Goal: Task Accomplishment & Management: Use online tool/utility

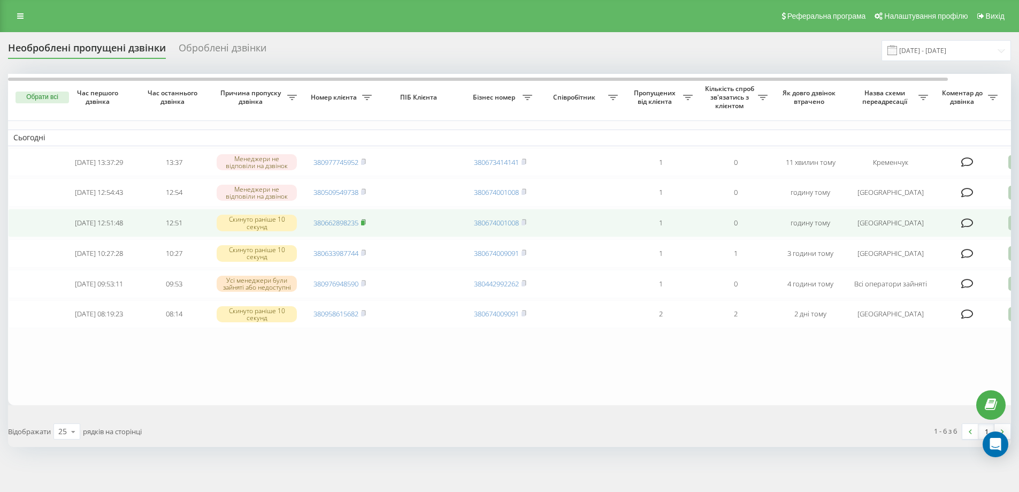
click at [364, 225] on rect at bounding box center [362, 222] width 3 height 5
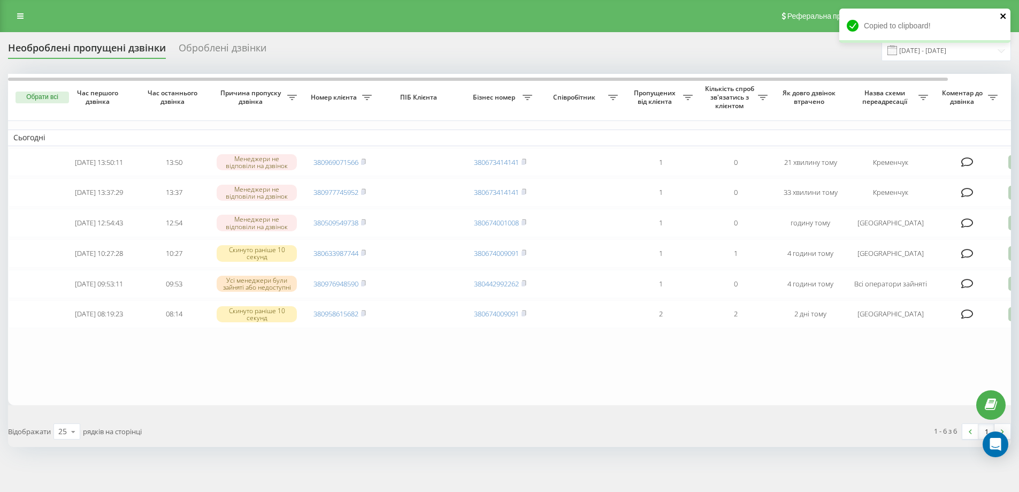
click at [1003, 17] on icon "close" at bounding box center [1003, 16] width 7 height 9
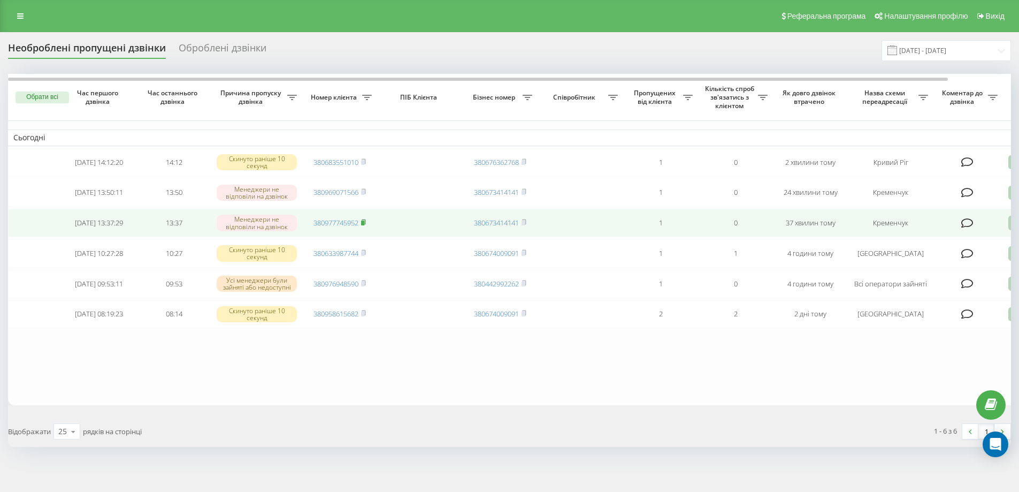
click at [365, 224] on icon at bounding box center [364, 221] width 4 height 5
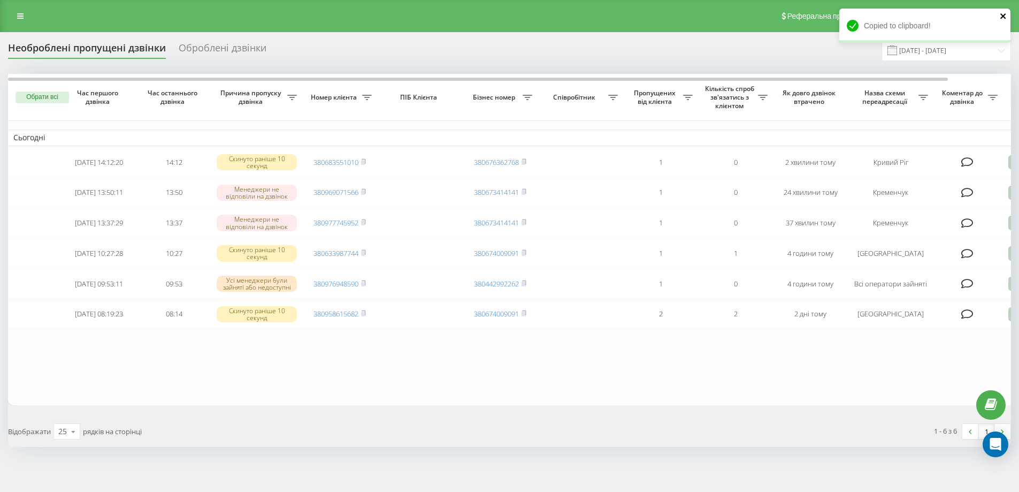
click at [1003, 16] on icon "close" at bounding box center [1003, 15] width 5 height 5
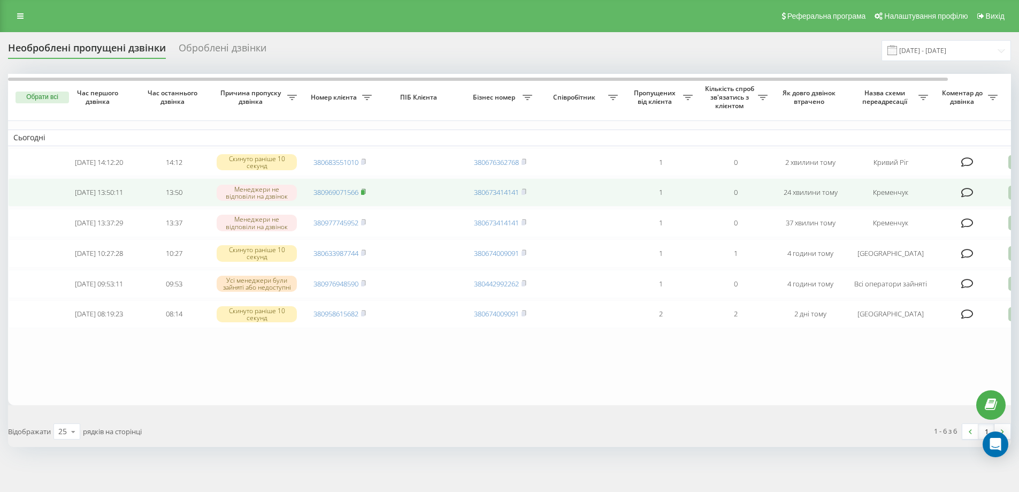
click at [364, 194] on rect at bounding box center [362, 192] width 3 height 5
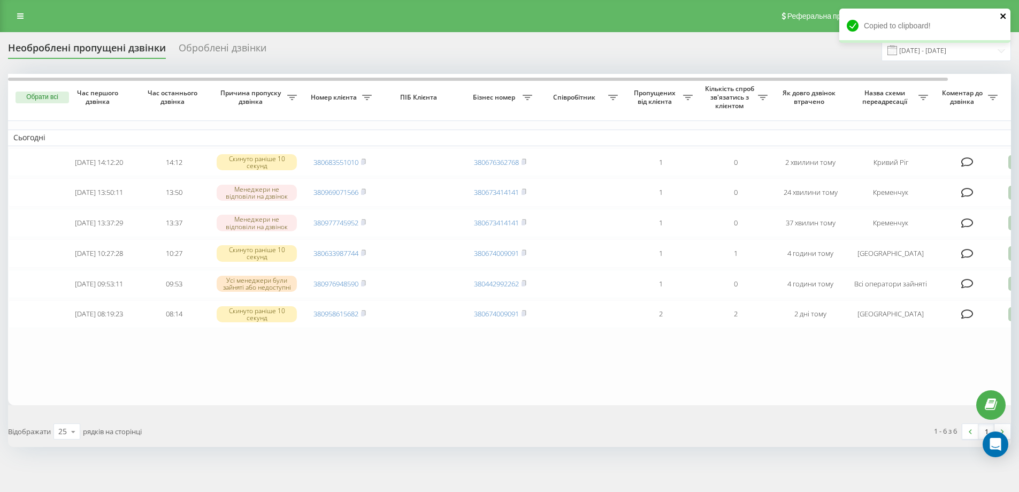
click at [1003, 17] on icon "close" at bounding box center [1003, 15] width 5 height 5
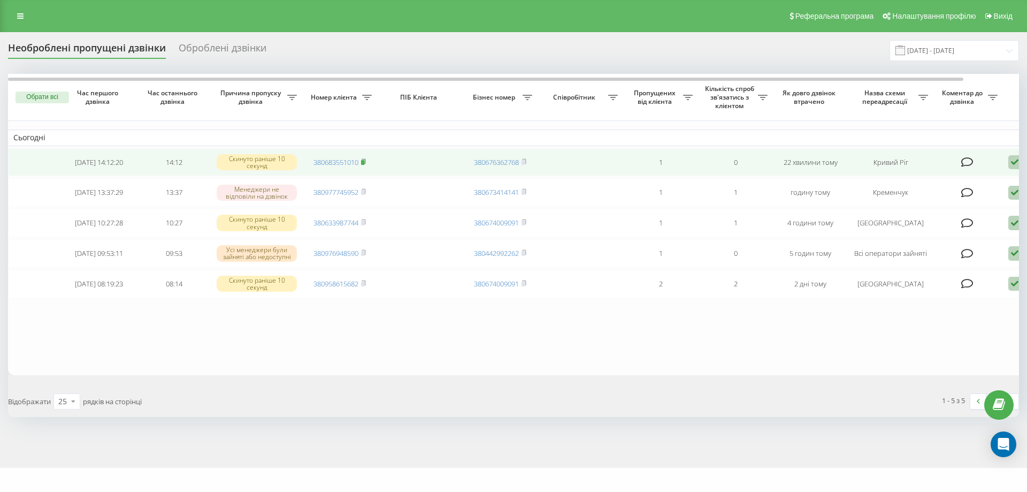
click at [366, 162] on icon at bounding box center [363, 161] width 5 height 6
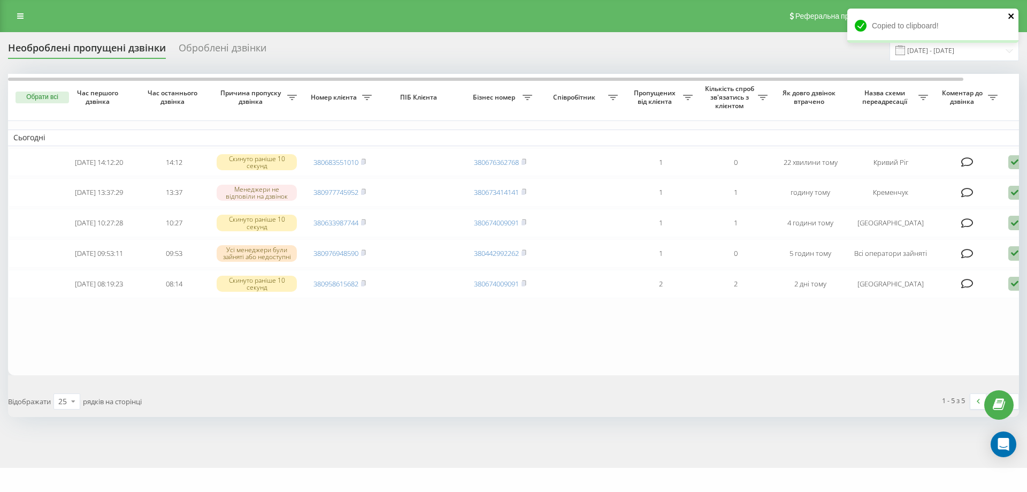
click at [1010, 16] on icon "close" at bounding box center [1011, 16] width 7 height 9
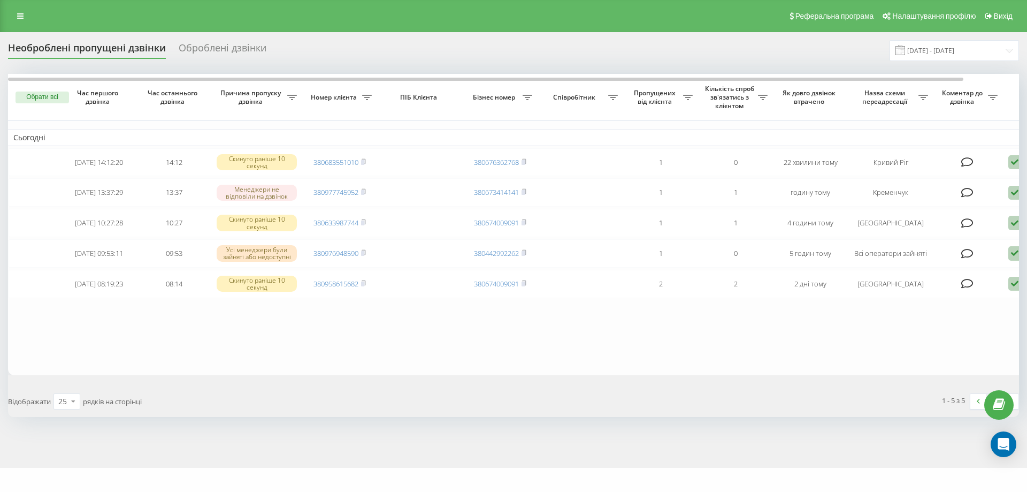
click at [101, 50] on div "Необроблені пропущені дзвінки" at bounding box center [87, 50] width 158 height 17
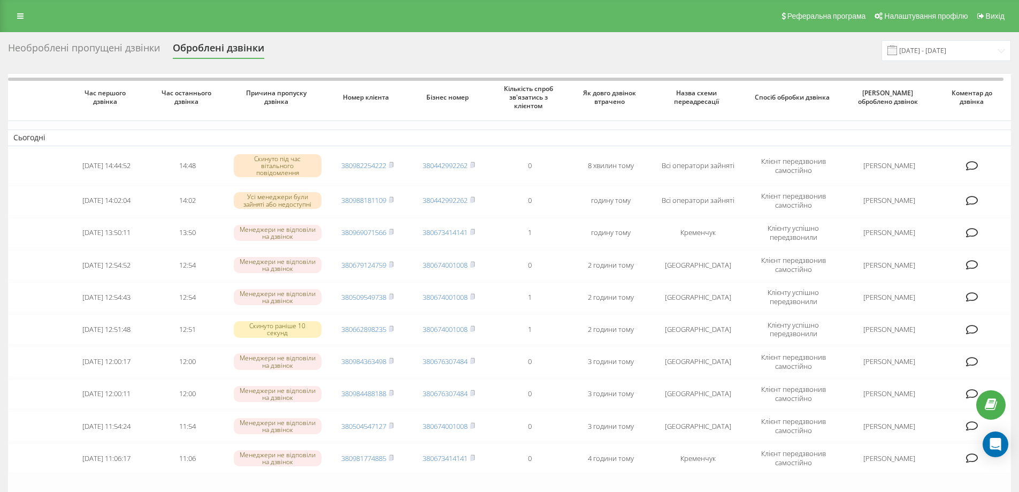
click at [62, 50] on div "Необроблені пропущені дзвінки" at bounding box center [84, 50] width 152 height 17
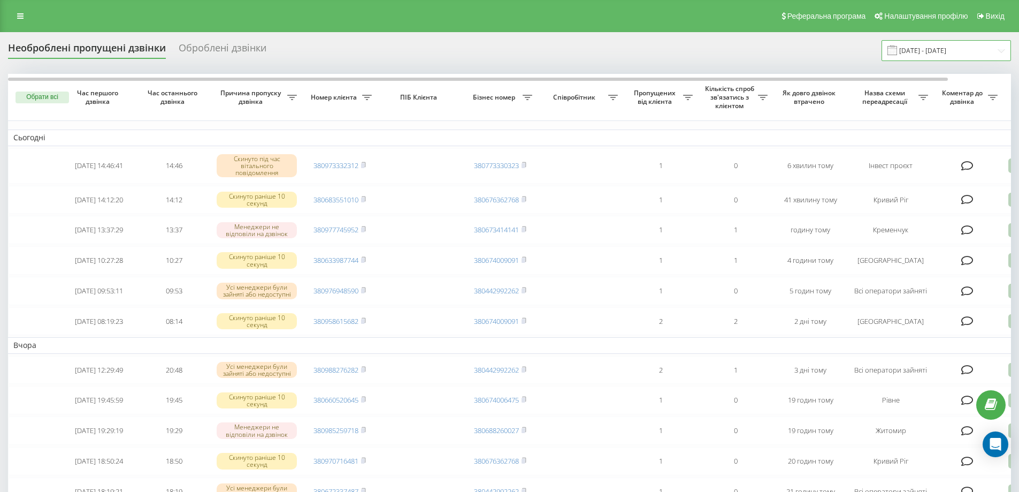
click at [1002, 52] on input "20.07.2025 - 20.08.2025" at bounding box center [946, 50] width 129 height 21
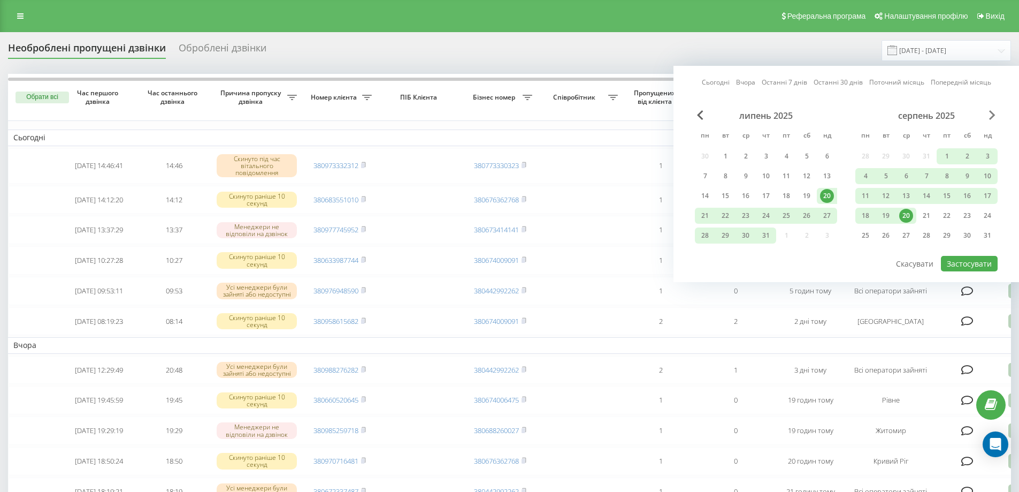
click at [992, 115] on span "Next Month" at bounding box center [992, 115] width 6 height 10
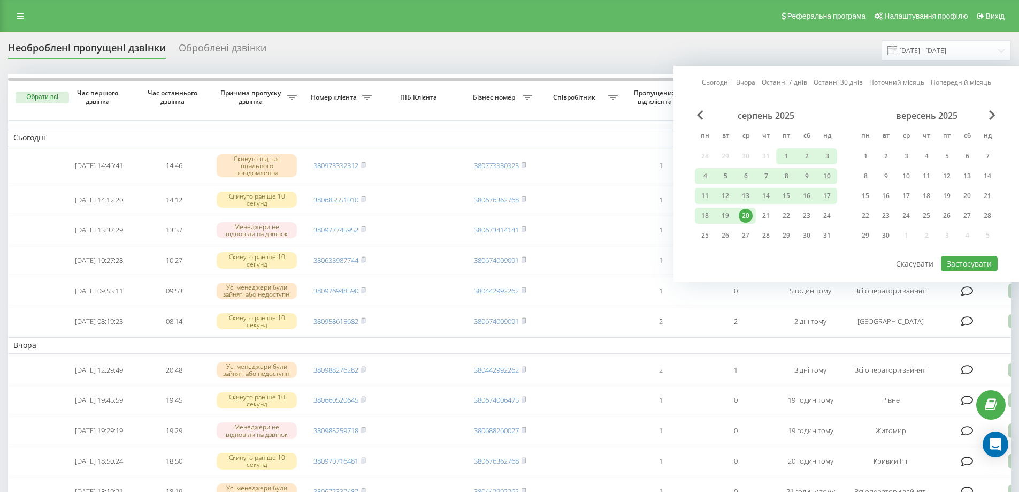
click at [747, 215] on div "20" at bounding box center [746, 216] width 14 height 14
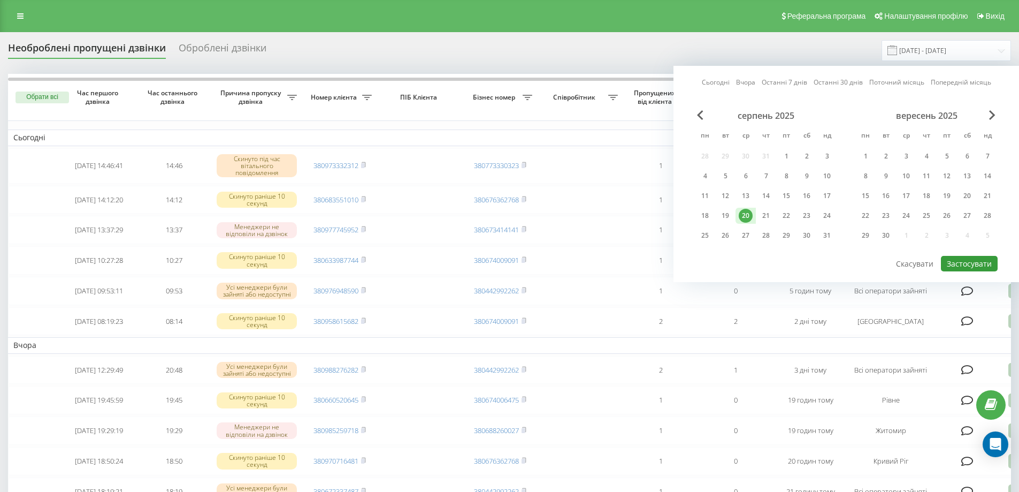
click at [959, 264] on button "Застосувати" at bounding box center [969, 264] width 57 height 16
type input "[DATE] - [DATE]"
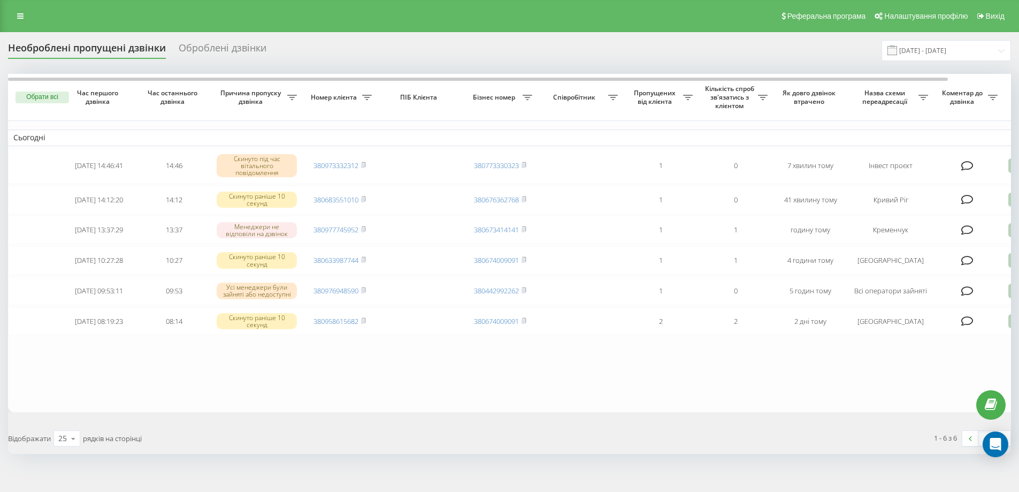
click at [777, 50] on div "Необроблені пропущені дзвінки Оброблені дзвінки 20.08.2025 - 20.08.2025" at bounding box center [509, 50] width 1003 height 21
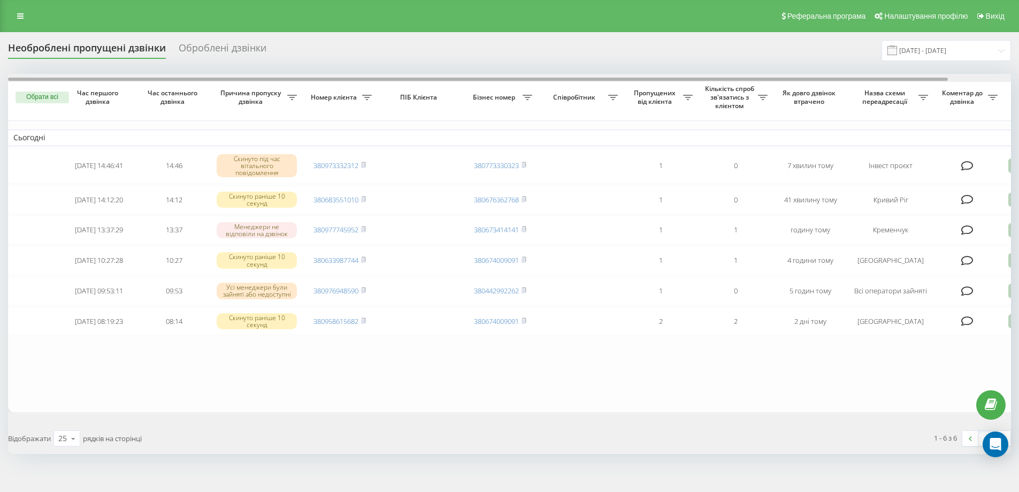
drag, startPoint x: 754, startPoint y: 60, endPoint x: 760, endPoint y: 79, distance: 19.0
click at [754, 60] on div "Необроблені пропущені дзвінки Оброблені дзвінки 20.08.2025 - 20.08.2025" at bounding box center [509, 50] width 1003 height 21
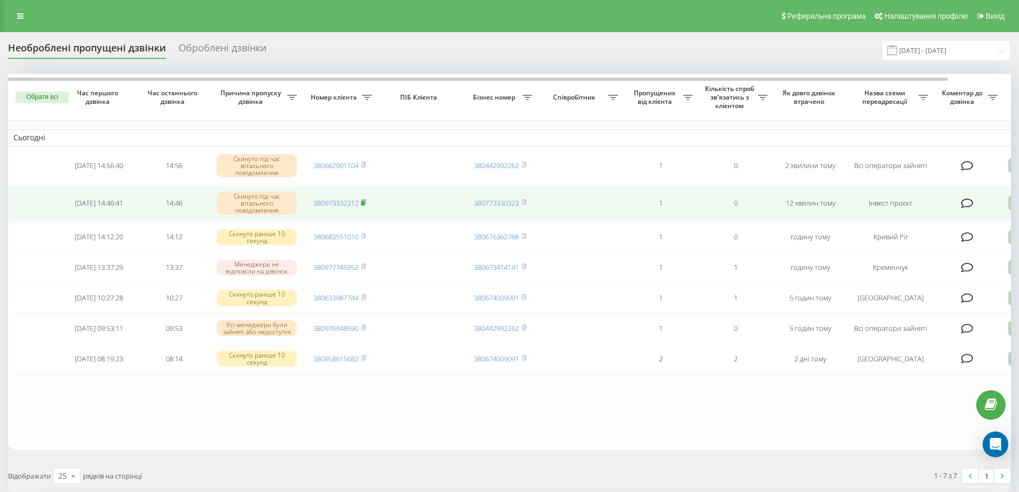
click at [364, 203] on rect at bounding box center [362, 203] width 3 height 5
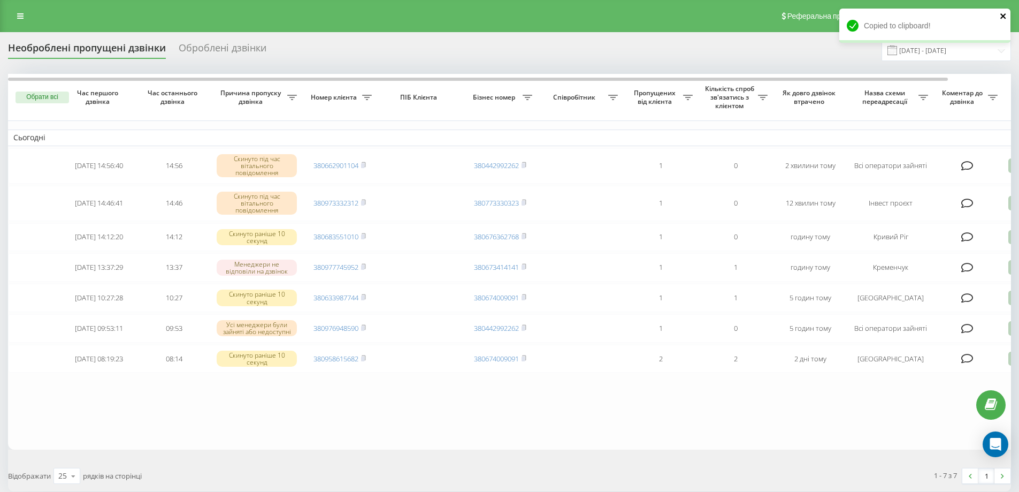
click at [1006, 18] on icon "close" at bounding box center [1003, 16] width 7 height 9
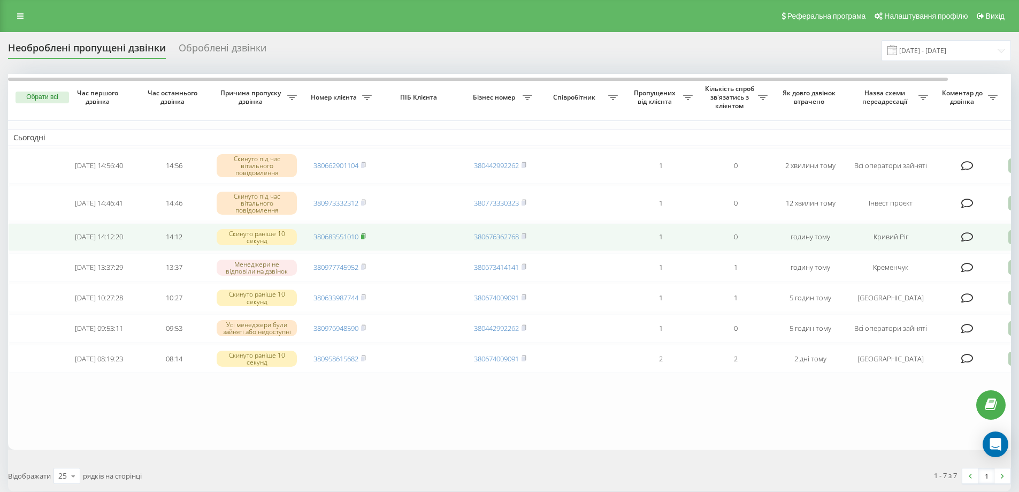
click at [364, 236] on rect at bounding box center [362, 236] width 3 height 5
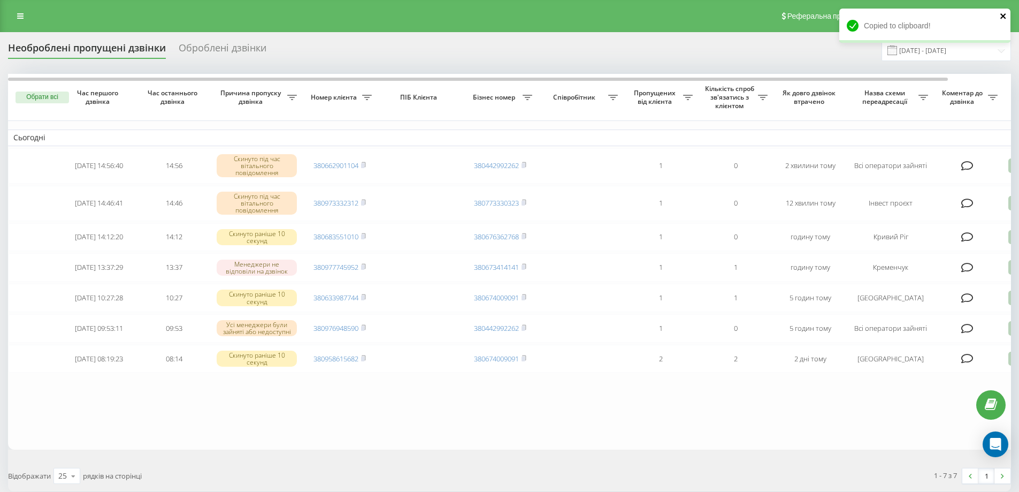
click at [1003, 17] on icon "close" at bounding box center [1003, 15] width 5 height 5
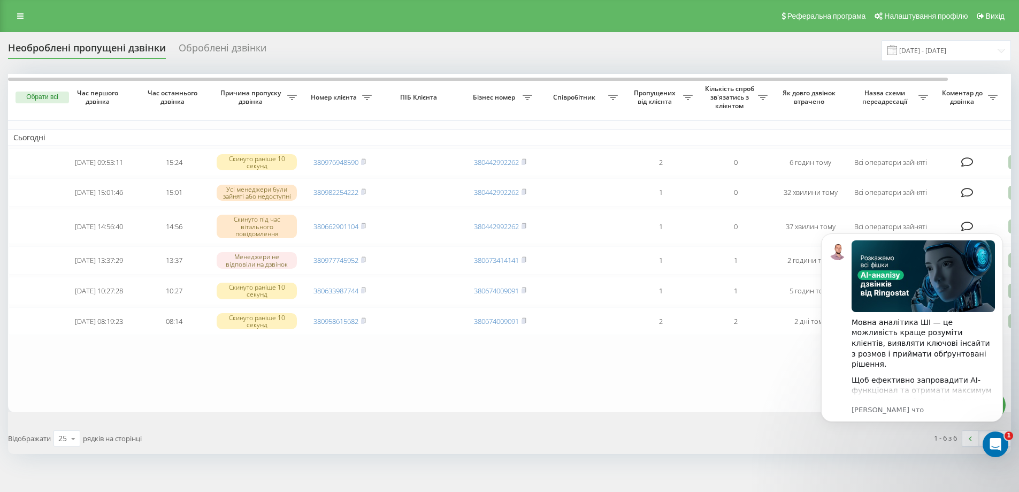
click at [55, 392] on table "Сьогодні [DATE] 09:53:11 15:24 Скинуто раніше 10 секунд 380976948590 3804429922…" at bounding box center [543, 243] width 1070 height 338
